Goal: Transaction & Acquisition: Download file/media

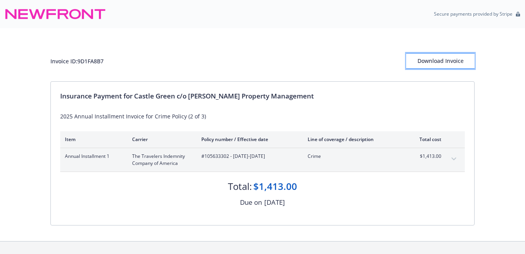
click at [420, 59] on div "Download Invoice" at bounding box center [440, 61] width 68 height 15
